Goal: Information Seeking & Learning: Learn about a topic

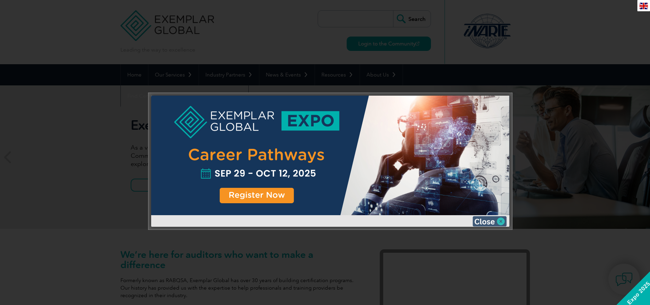
click at [501, 223] on img at bounding box center [490, 221] width 34 height 10
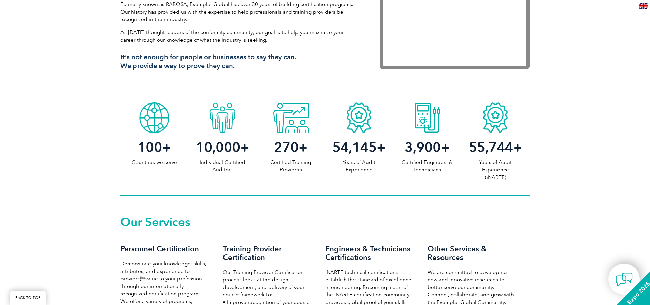
scroll to position [273, 0]
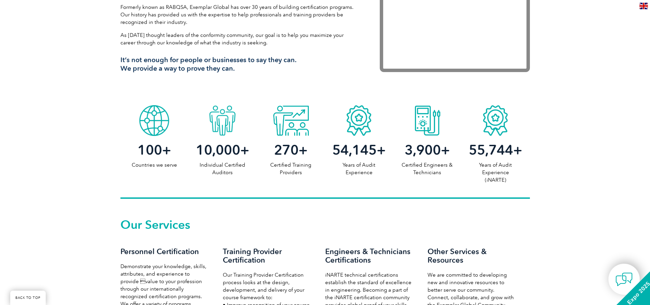
click at [227, 170] on p "Individual Certified Auditors" at bounding box center [222, 168] width 68 height 15
drag, startPoint x: 198, startPoint y: 147, endPoint x: 250, endPoint y: 170, distance: 57.5
click at [250, 170] on div "10,000 + Individual Certified Auditors" at bounding box center [222, 156] width 68 height 40
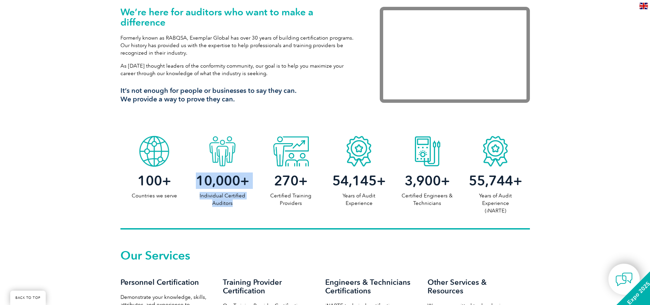
scroll to position [205, 0]
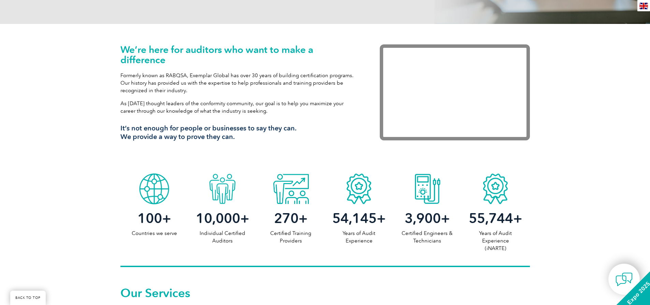
click at [202, 91] on p "Formerly known as RABQSA, Exemplar Global has over 30 years of building certifi…" at bounding box center [239, 83] width 239 height 23
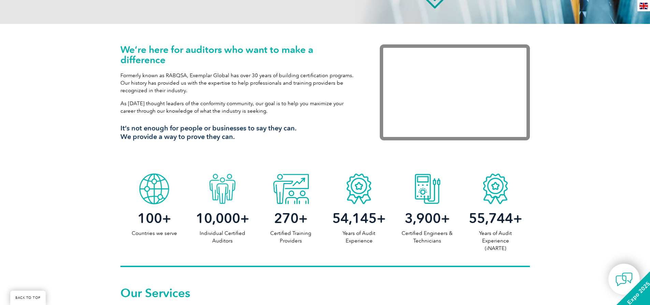
click at [209, 135] on h3 "It’s not enough for people or businesses to say they can. We provide a way to p…" at bounding box center [239, 132] width 239 height 17
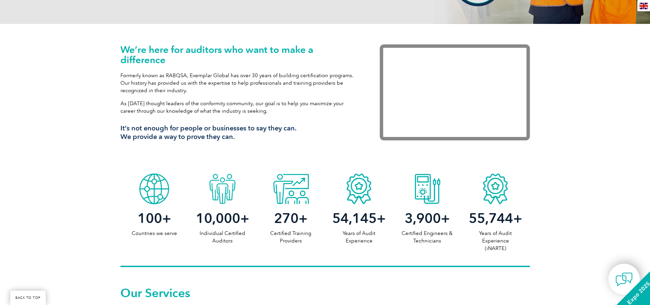
click at [221, 98] on div "We’re here for auditors who want to make a difference Formerly known as RABQSA,…" at bounding box center [239, 95] width 239 height 102
click at [203, 77] on p "Formerly known as RABQSA, Exemplar Global has over 30 years of building certifi…" at bounding box center [239, 83] width 239 height 23
click at [233, 217] on span "10,000" at bounding box center [218, 218] width 44 height 16
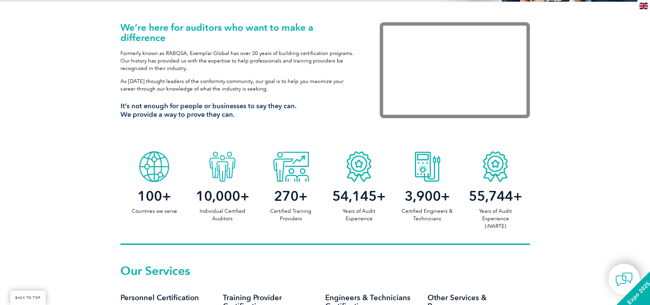
scroll to position [239, 0]
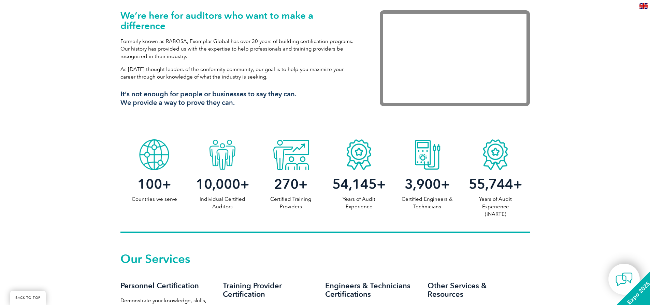
click at [232, 198] on p "Individual Certified Auditors" at bounding box center [222, 202] width 68 height 15
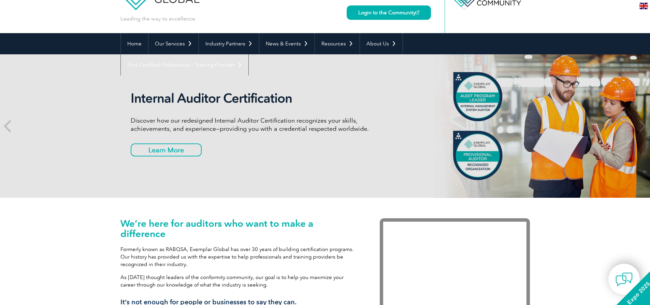
scroll to position [0, 0]
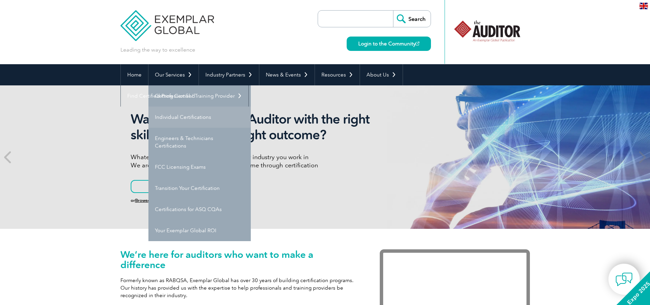
click at [184, 116] on link "Individual Certifications" at bounding box center [199, 116] width 102 height 21
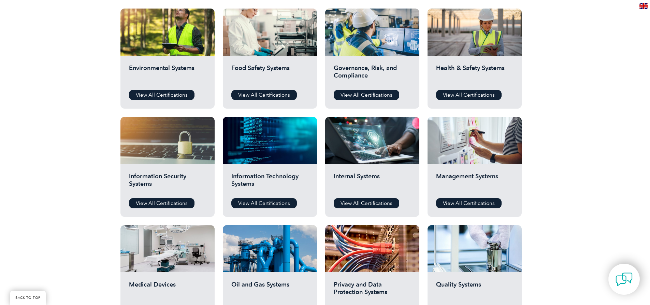
scroll to position [205, 0]
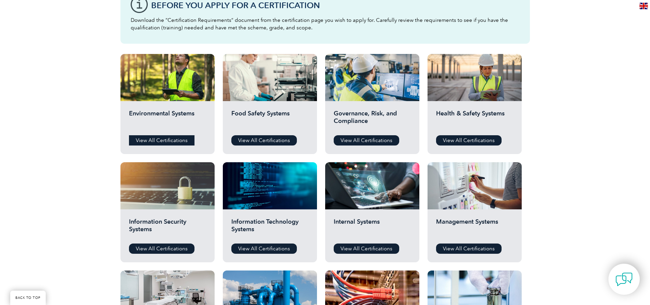
click at [162, 137] on link "View All Certifications" at bounding box center [162, 140] width 66 height 10
click at [379, 141] on link "View All Certifications" at bounding box center [367, 140] width 66 height 10
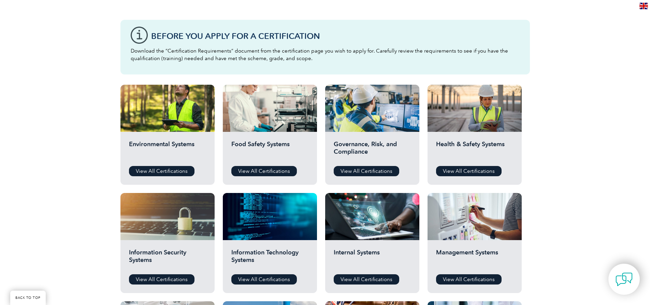
scroll to position [171, 0]
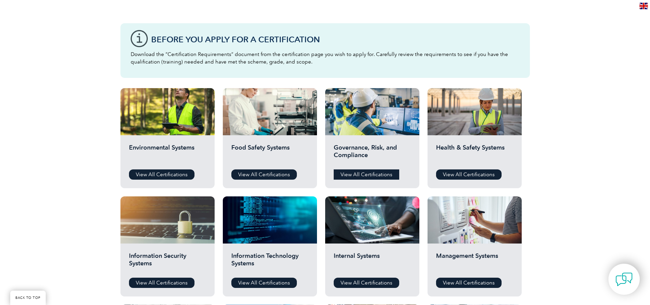
click at [361, 172] on link "View All Certifications" at bounding box center [367, 174] width 66 height 10
click at [466, 175] on link "View All Certifications" at bounding box center [469, 174] width 66 height 10
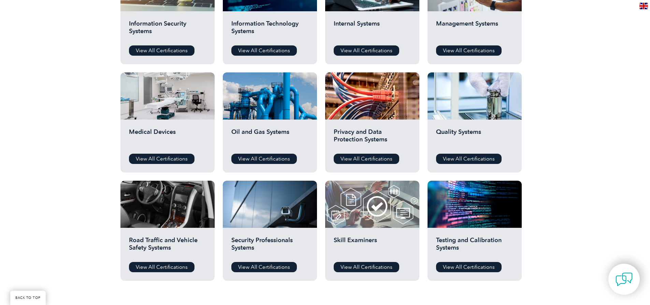
scroll to position [410, 0]
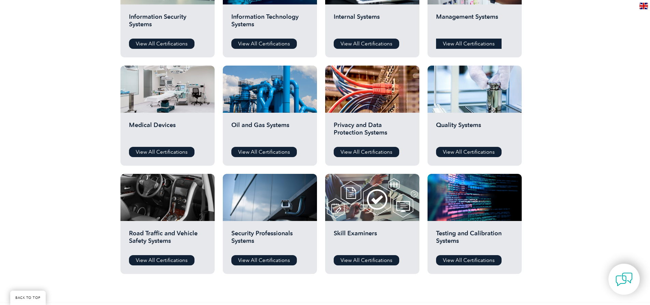
click at [463, 41] on link "View All Certifications" at bounding box center [469, 44] width 66 height 10
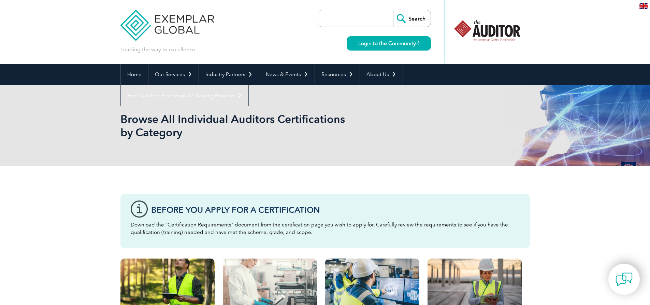
scroll to position [0, 0]
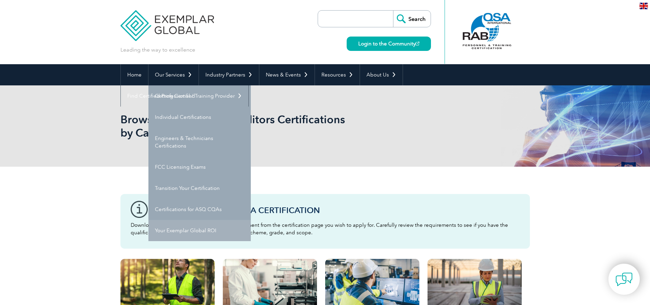
click at [209, 230] on link "Your Exemplar Global ROI" at bounding box center [199, 230] width 102 height 21
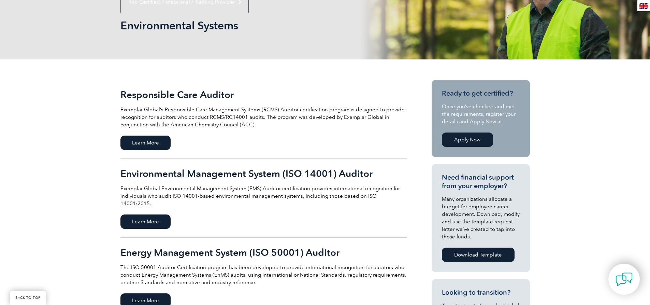
scroll to position [137, 0]
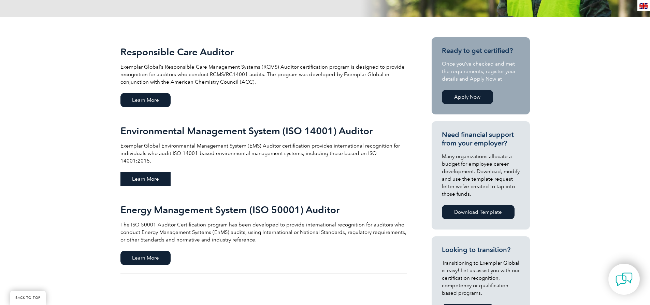
click at [155, 172] on span "Learn More" at bounding box center [145, 179] width 50 height 14
click at [138, 173] on span "Learn More" at bounding box center [145, 179] width 50 height 14
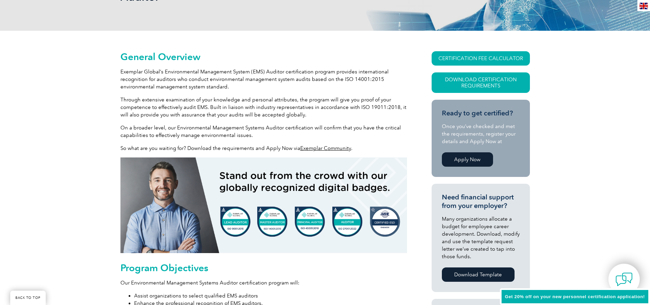
scroll to position [137, 0]
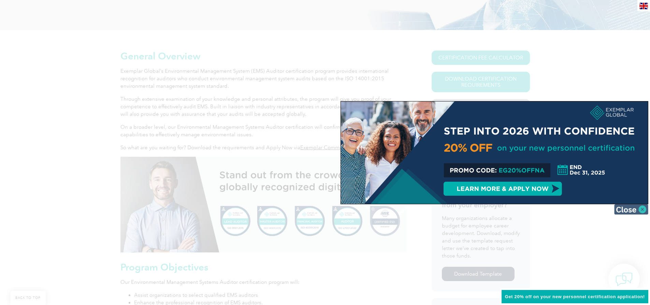
click at [641, 210] on img at bounding box center [631, 209] width 34 height 10
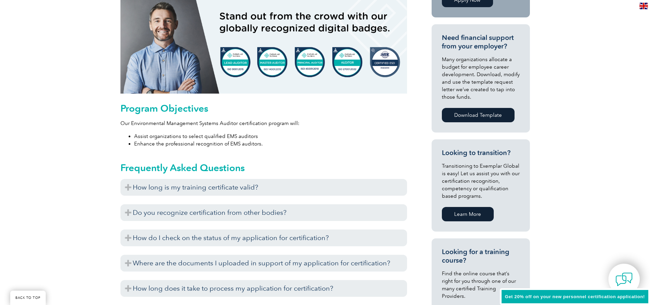
scroll to position [307, 0]
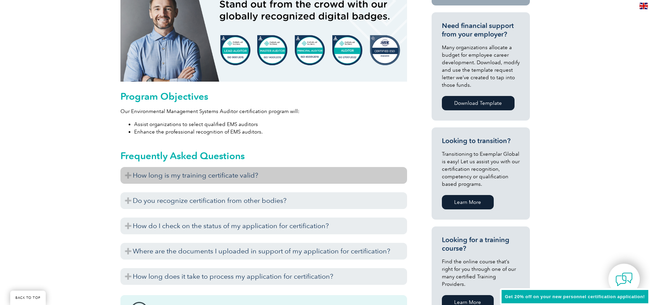
click at [226, 173] on h3 "How long is my training certificate valid?" at bounding box center [263, 175] width 287 height 17
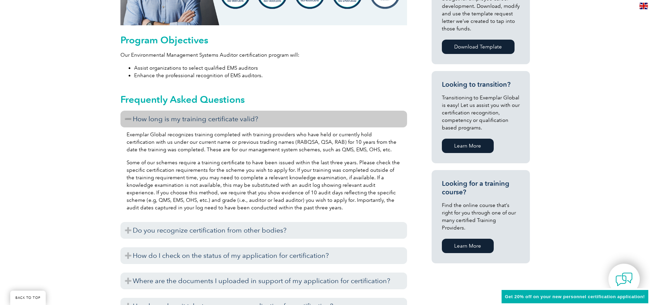
scroll to position [375, 0]
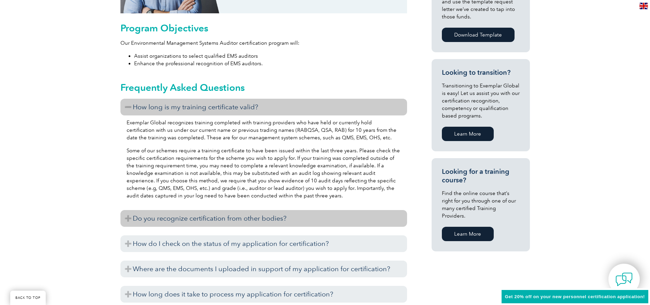
click at [201, 219] on h3 "Do you recognize certification from other bodies?" at bounding box center [263, 218] width 287 height 17
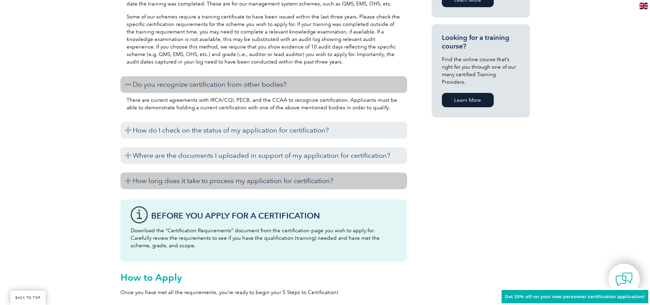
scroll to position [512, 0]
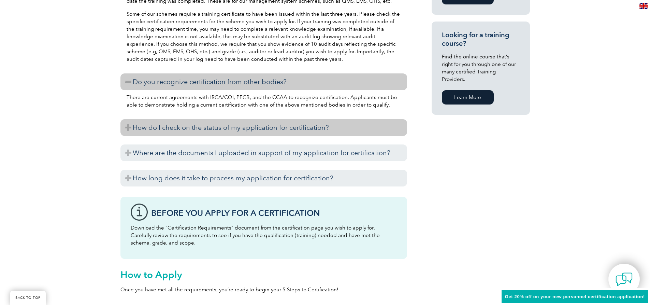
click at [245, 133] on h3 "How do I check on the status of my application for certification?" at bounding box center [263, 127] width 287 height 17
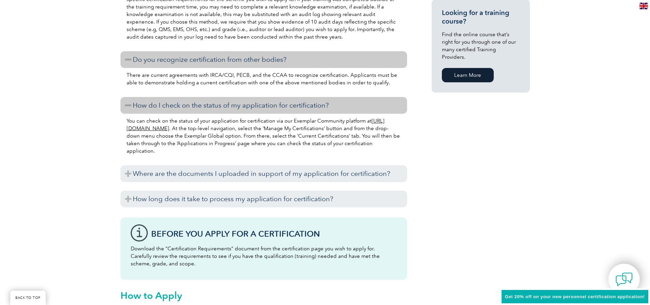
scroll to position [546, 0]
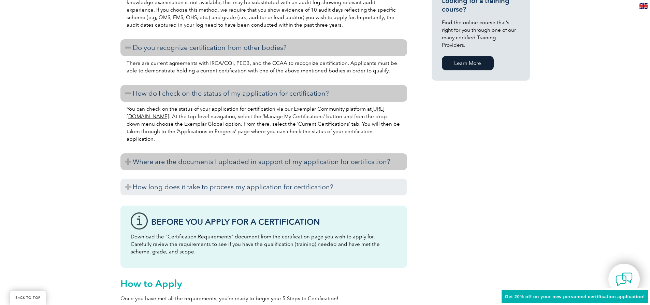
click at [269, 165] on h3 "Where are the documents I uploaded in support of my application for certificati…" at bounding box center [263, 161] width 287 height 17
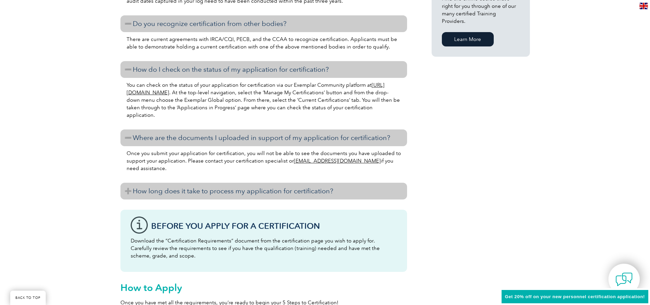
scroll to position [580, 0]
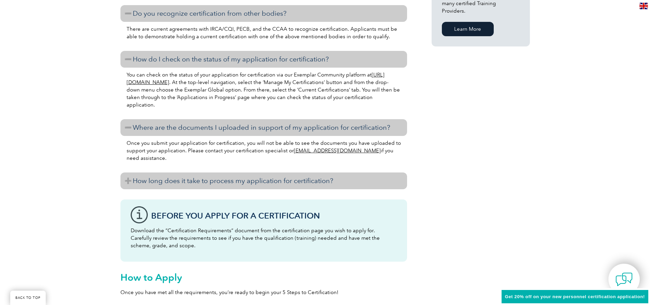
click at [229, 185] on h3 "How long does it take to process my application for certification?" at bounding box center [263, 180] width 287 height 17
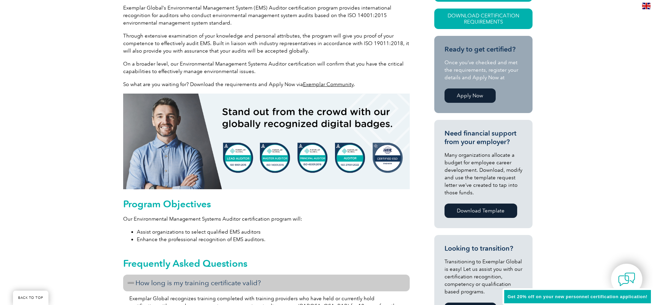
scroll to position [68, 0]
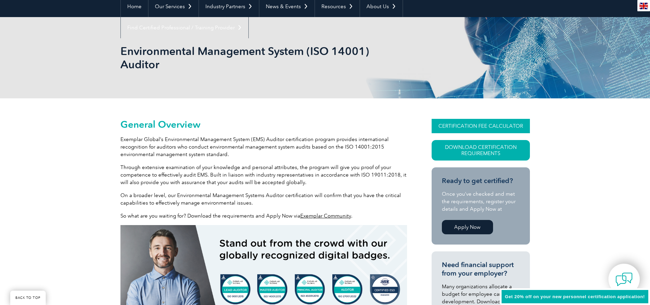
click at [490, 126] on link "CERTIFICATION FEE CALCULATOR" at bounding box center [481, 126] width 98 height 14
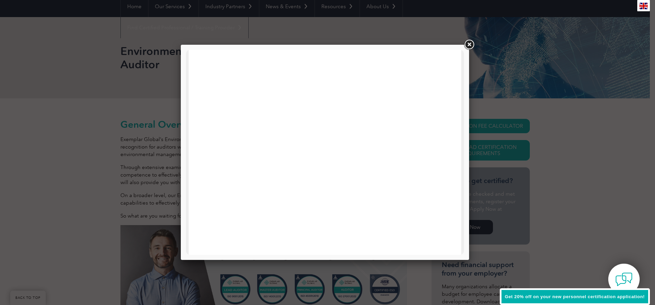
scroll to position [0, 0]
click at [471, 46] on link at bounding box center [469, 45] width 12 height 12
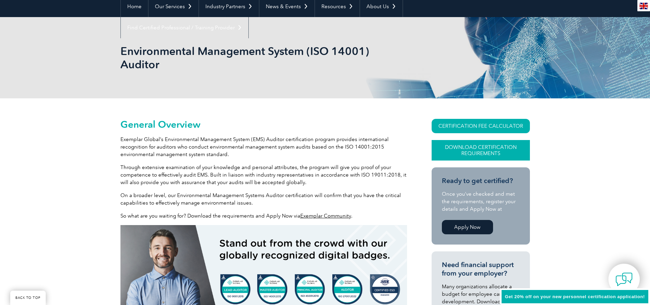
click at [503, 150] on link "Download Certification Requirements" at bounding box center [481, 150] width 98 height 20
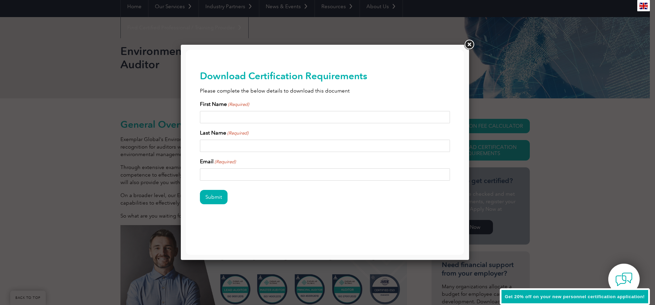
click at [468, 45] on link at bounding box center [469, 45] width 12 height 12
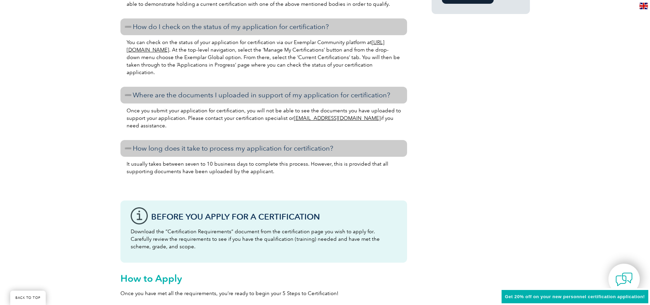
scroll to position [614, 0]
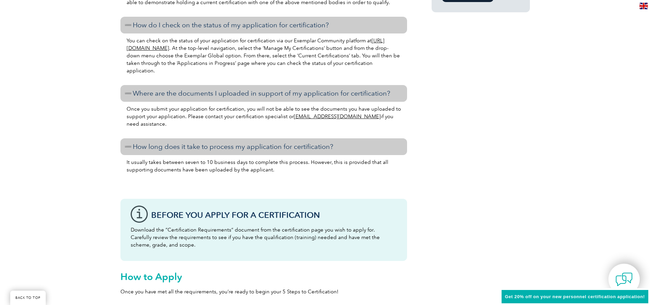
click at [302, 148] on h3 "How long does it take to process my application for certification?" at bounding box center [263, 146] width 287 height 17
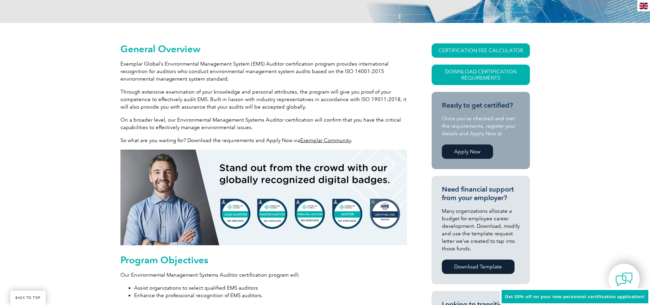
scroll to position [137, 0]
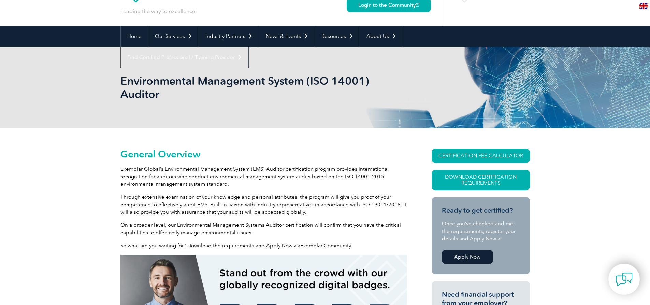
scroll to position [68, 0]
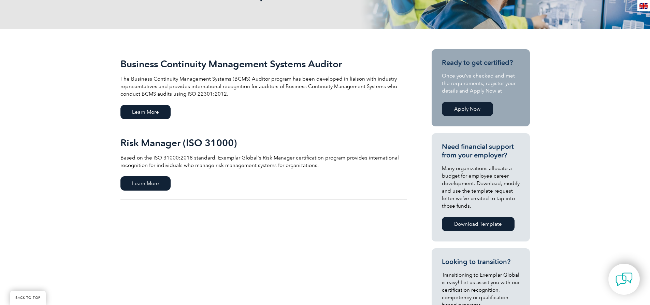
scroll to position [137, 0]
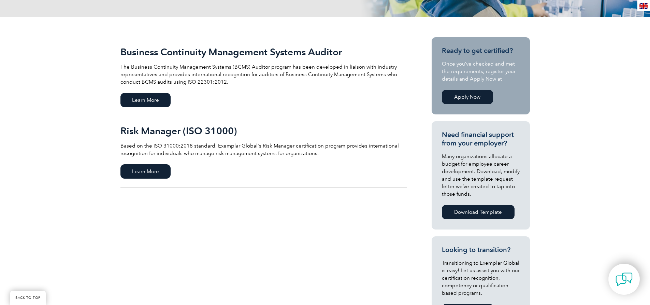
click at [483, 213] on link "Download Template" at bounding box center [478, 212] width 73 height 14
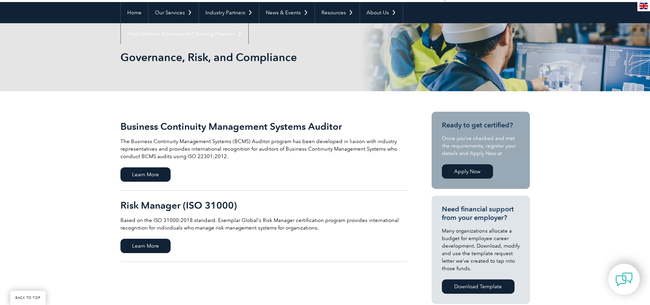
scroll to position [68, 0]
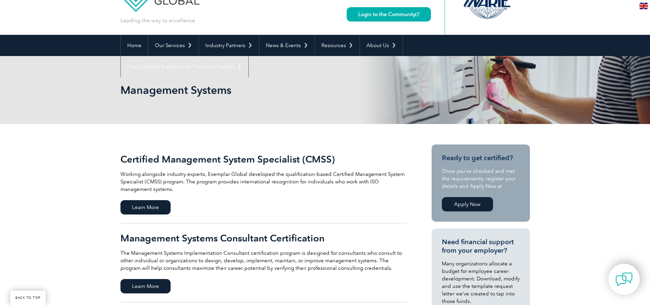
scroll to position [102, 0]
